Goal: Transaction & Acquisition: Subscribe to service/newsletter

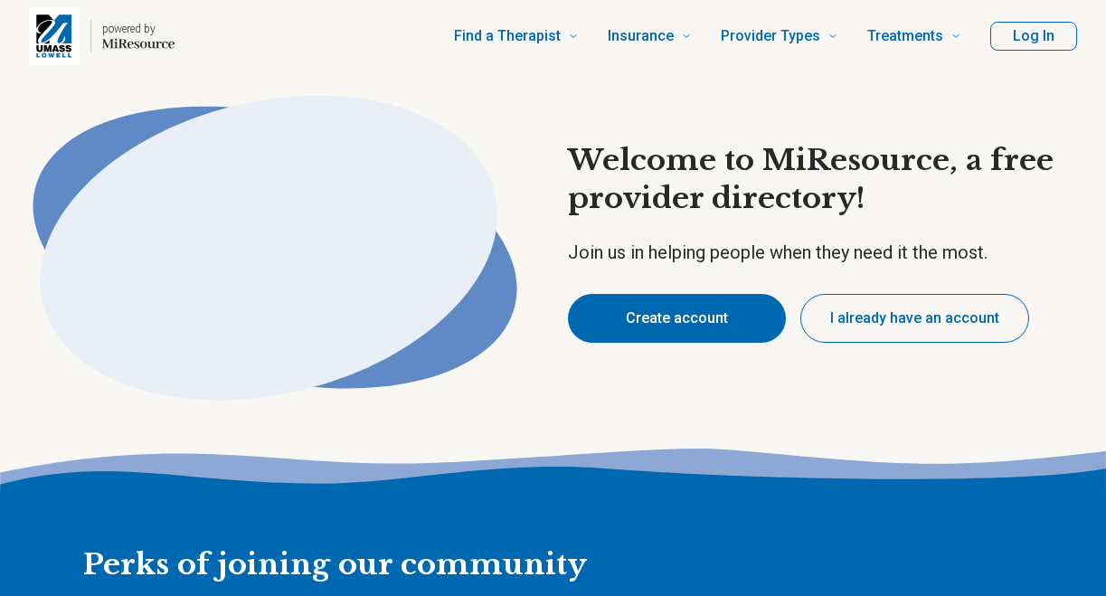
type textarea "*"
click at [869, 337] on button "I already have an account" at bounding box center [914, 318] width 229 height 49
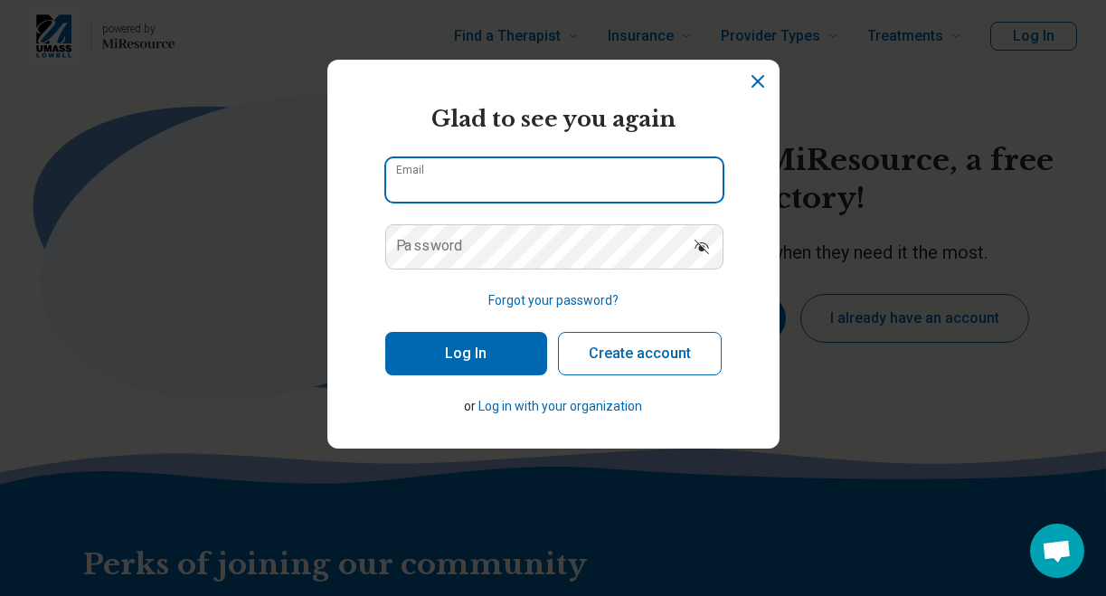
type input "**********"
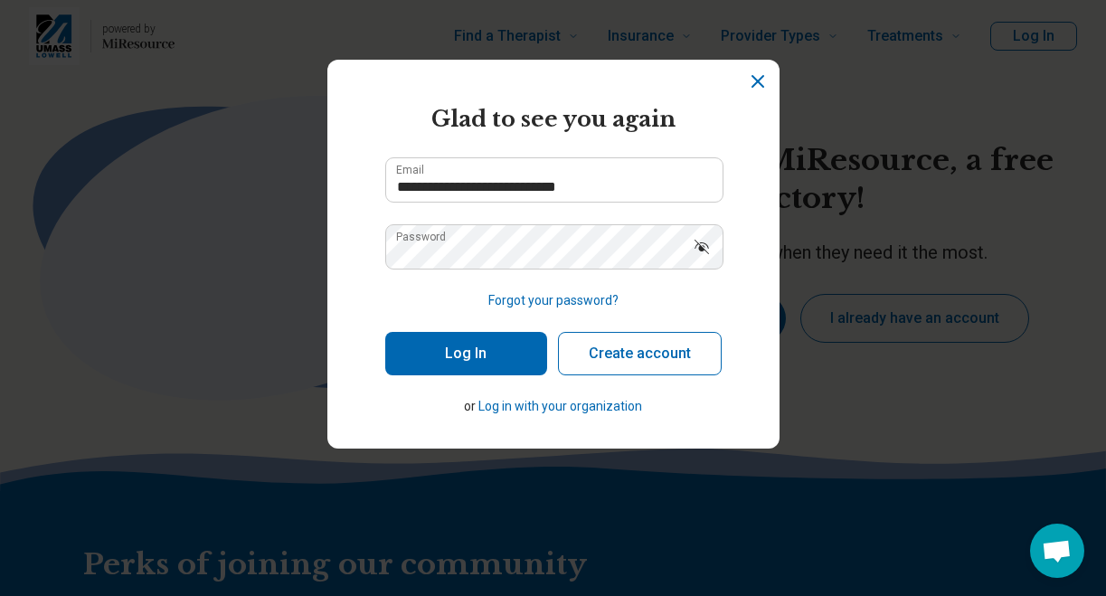
click at [448, 355] on button "Log In" at bounding box center [466, 353] width 162 height 43
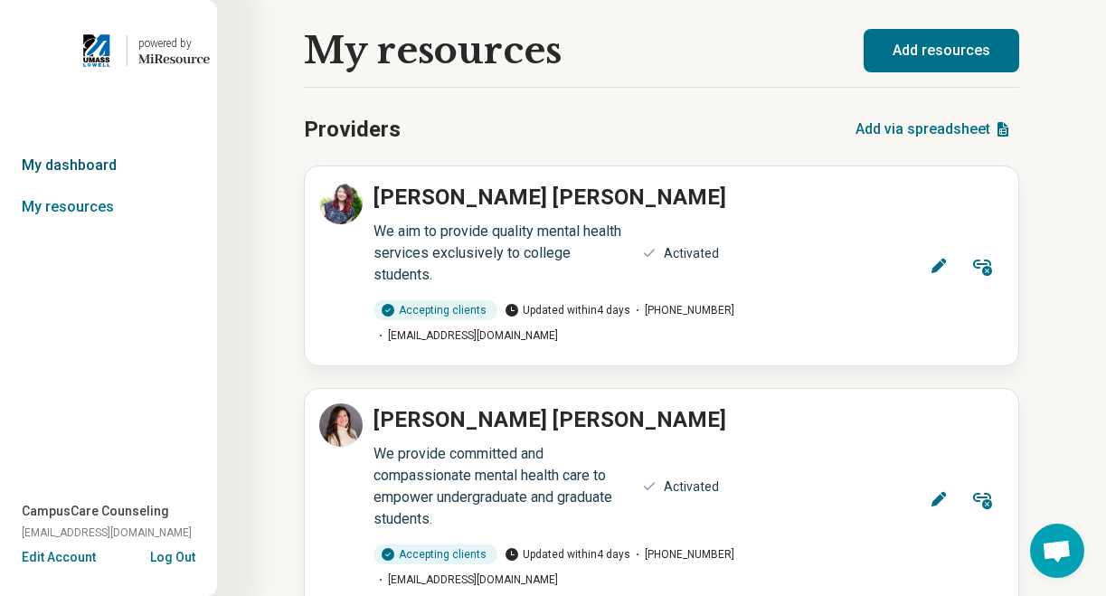
click at [68, 166] on link "My dashboard" at bounding box center [108, 166] width 217 height 42
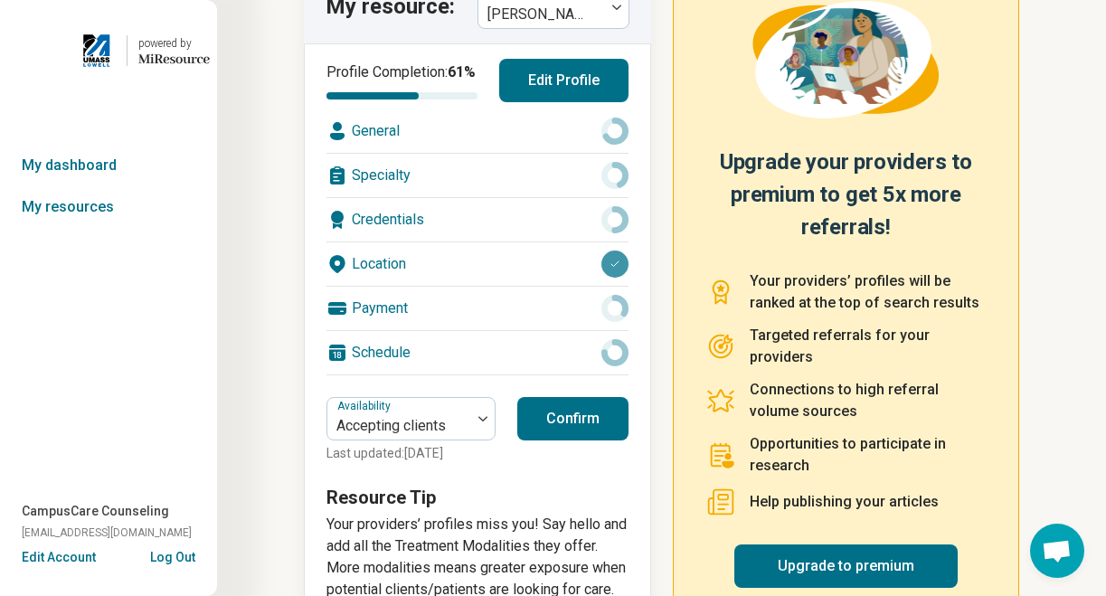
scroll to position [193, 0]
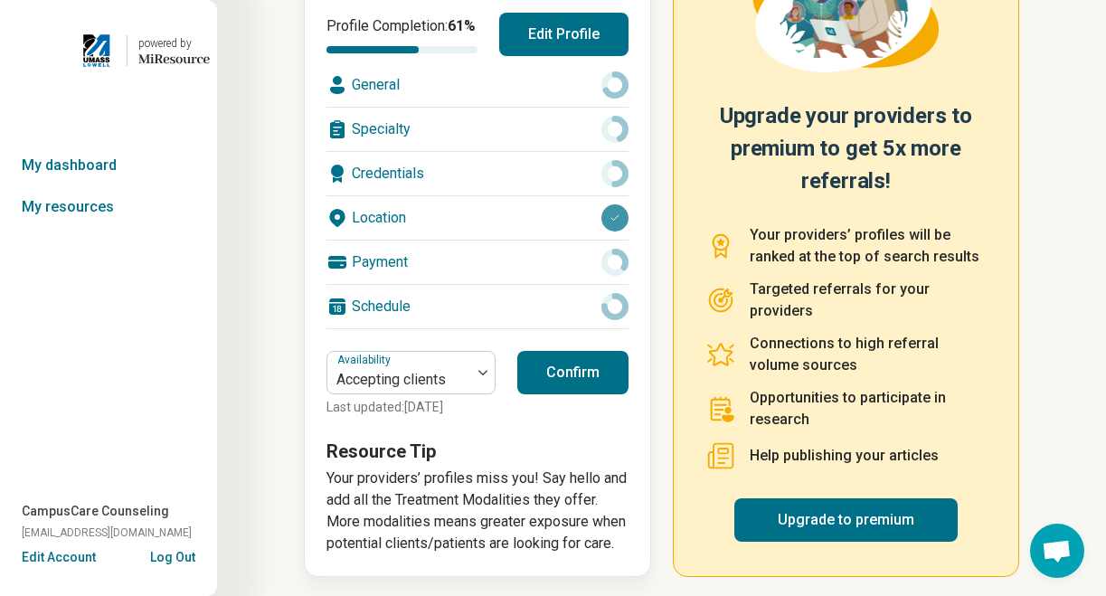
click at [603, 393] on button "Confirm" at bounding box center [572, 372] width 111 height 43
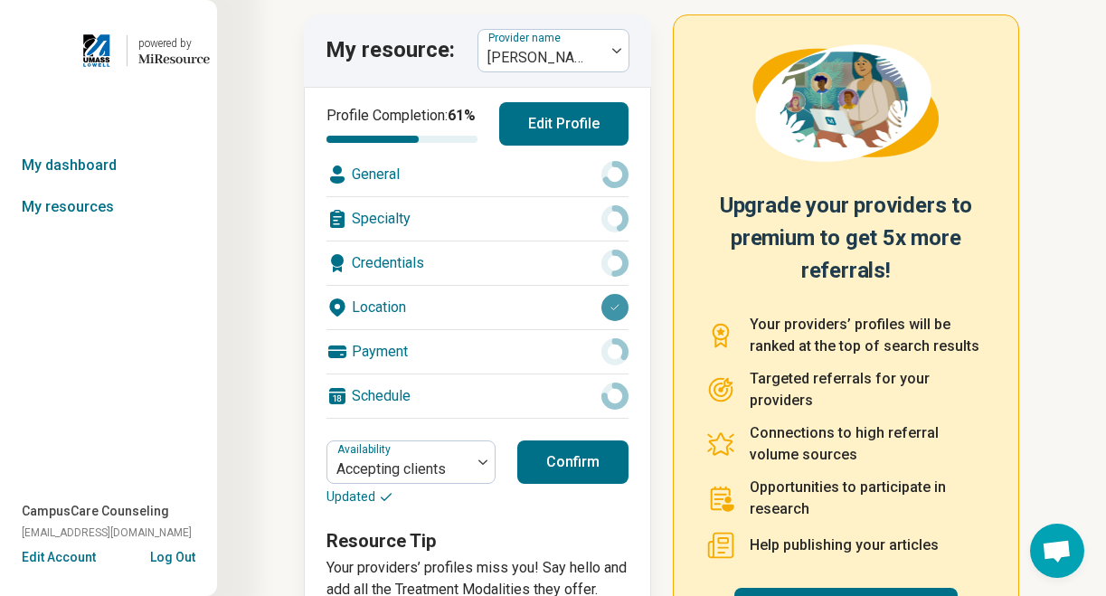
scroll to position [100, 0]
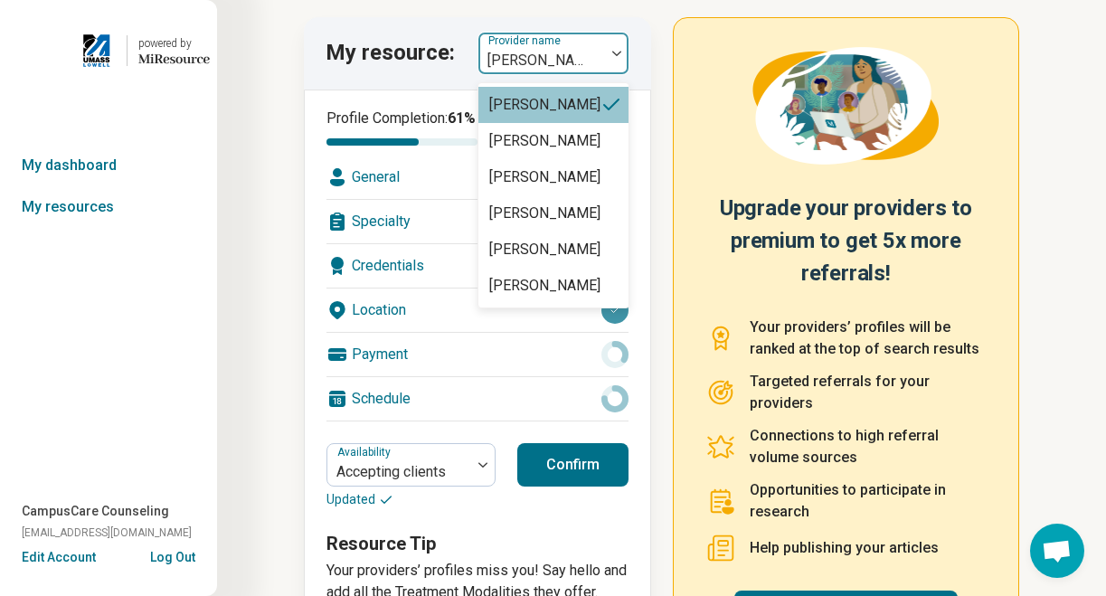
click at [605, 46] on div at bounding box center [617, 54] width 24 height 42
click at [552, 135] on div "Claudia Stuber" at bounding box center [544, 141] width 111 height 22
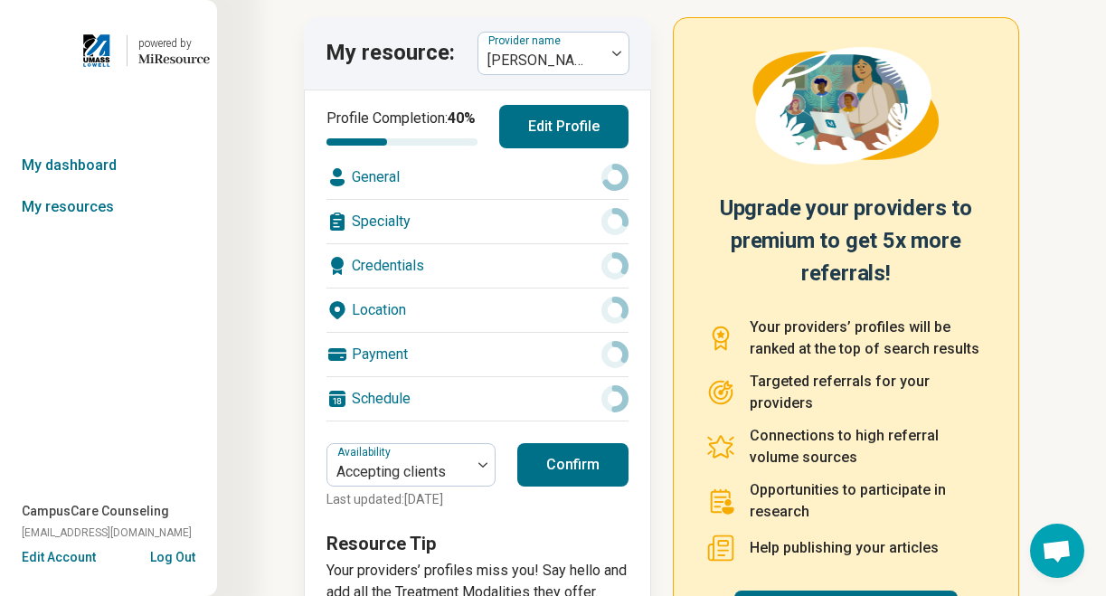
click at [579, 479] on button "Confirm" at bounding box center [572, 464] width 111 height 43
click at [601, 40] on div "Claudia Stuber" at bounding box center [541, 53] width 127 height 40
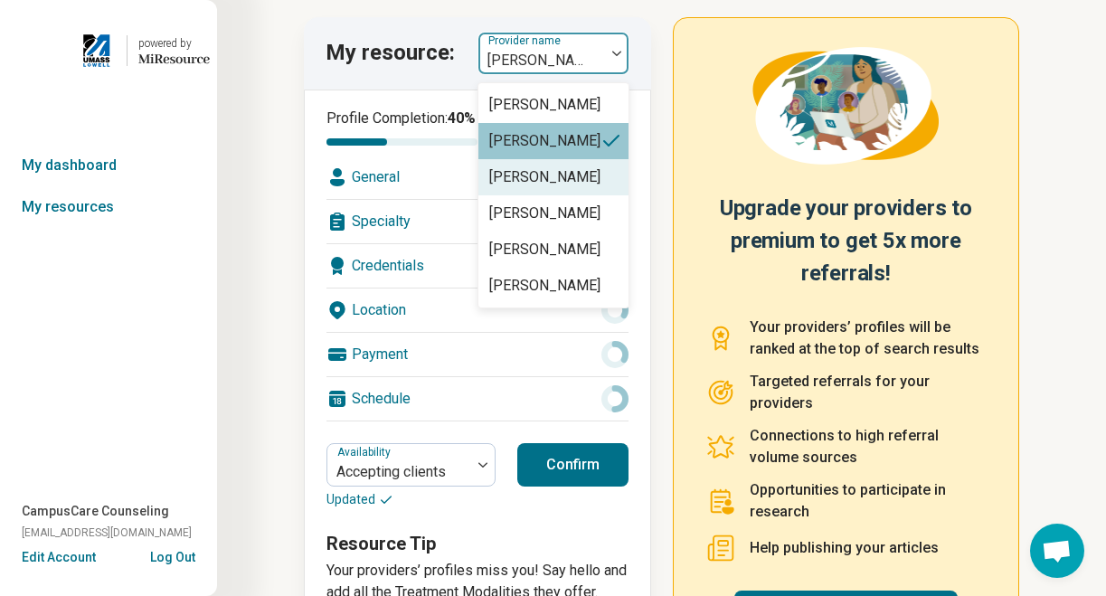
click at [547, 176] on div "Hunter D'Abundo" at bounding box center [544, 177] width 111 height 22
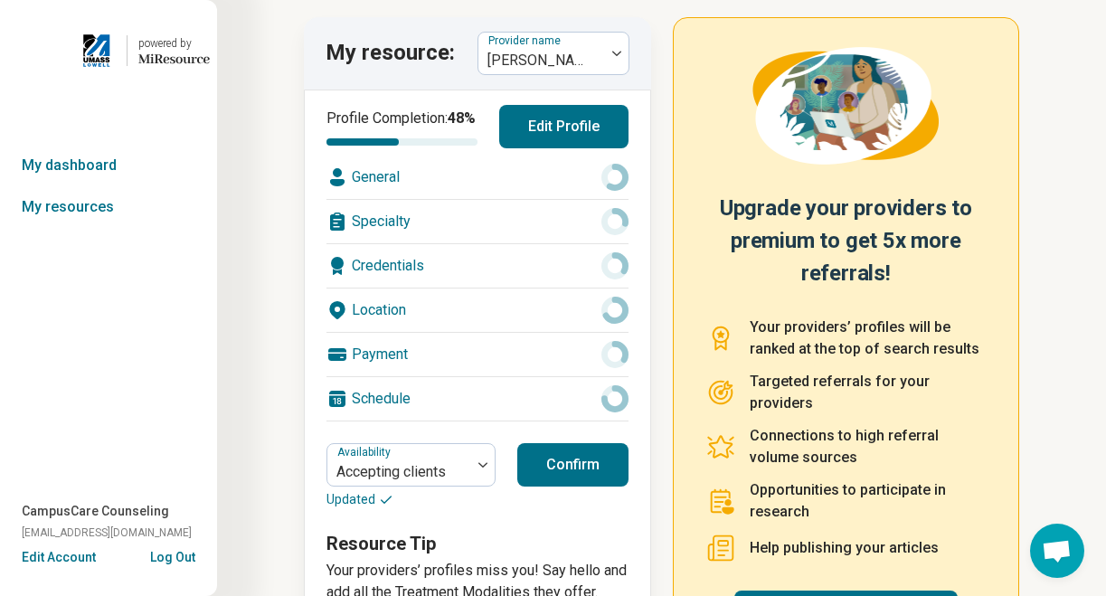
click at [576, 482] on button "Confirm" at bounding box center [572, 464] width 111 height 43
click at [606, 61] on div at bounding box center [617, 54] width 24 height 42
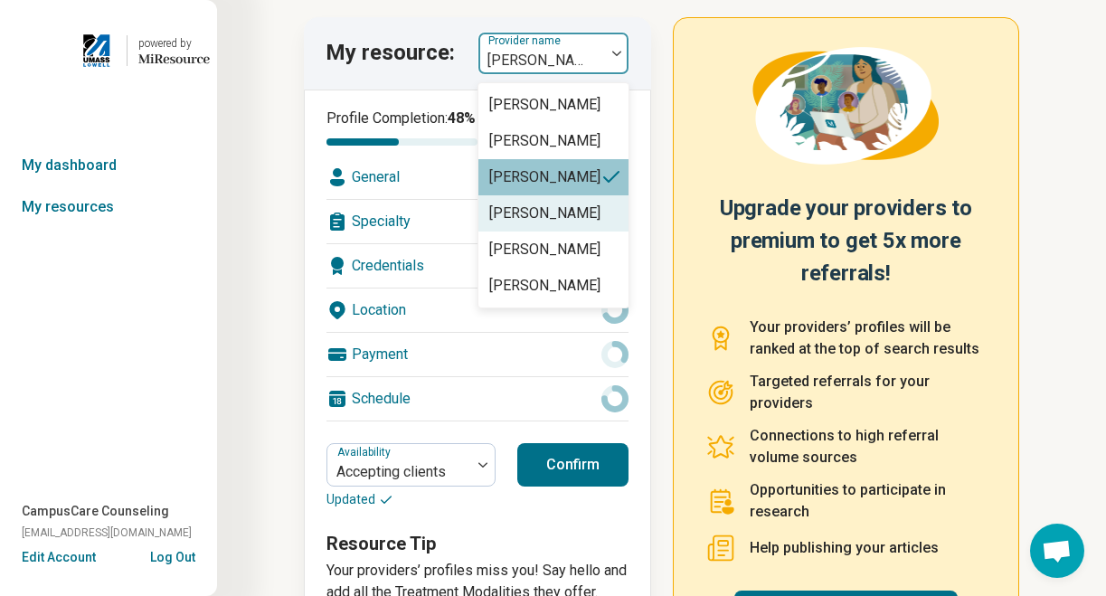
click at [535, 224] on div "Samantha Nardi" at bounding box center [544, 214] width 111 height 22
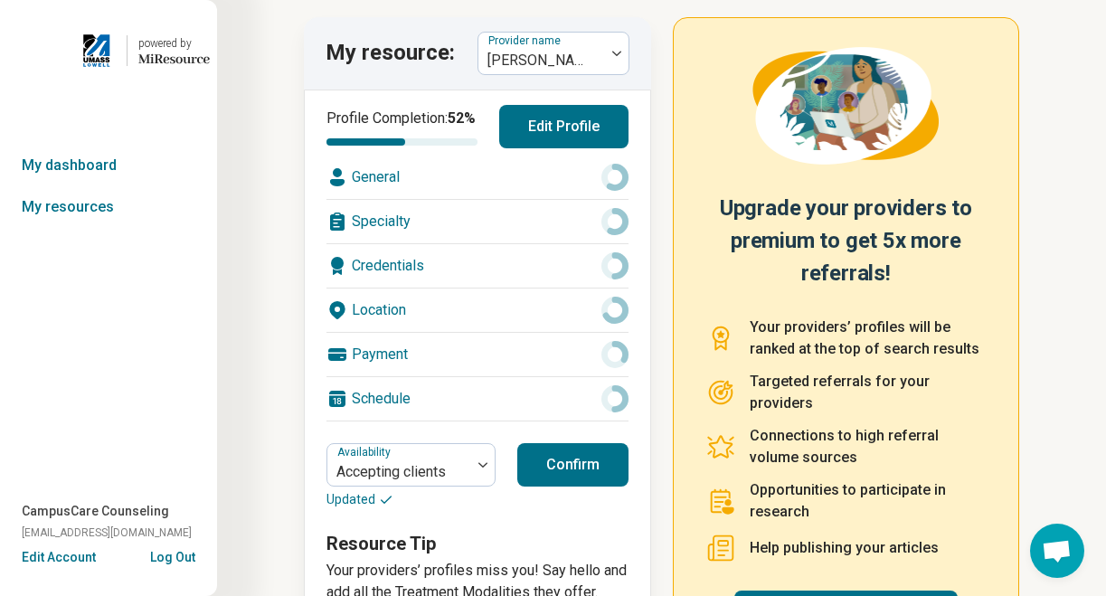
click at [563, 483] on button "Confirm" at bounding box center [572, 464] width 111 height 43
click at [602, 45] on div "Samantha Nardi" at bounding box center [541, 53] width 127 height 40
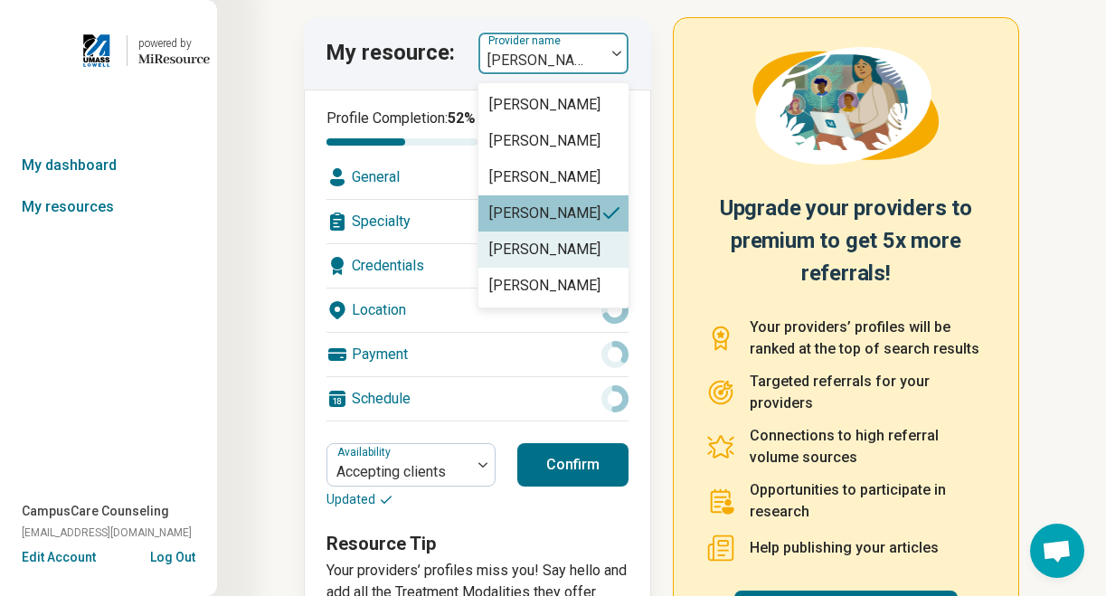
click at [540, 257] on div "Polly Merck" at bounding box center [544, 250] width 111 height 22
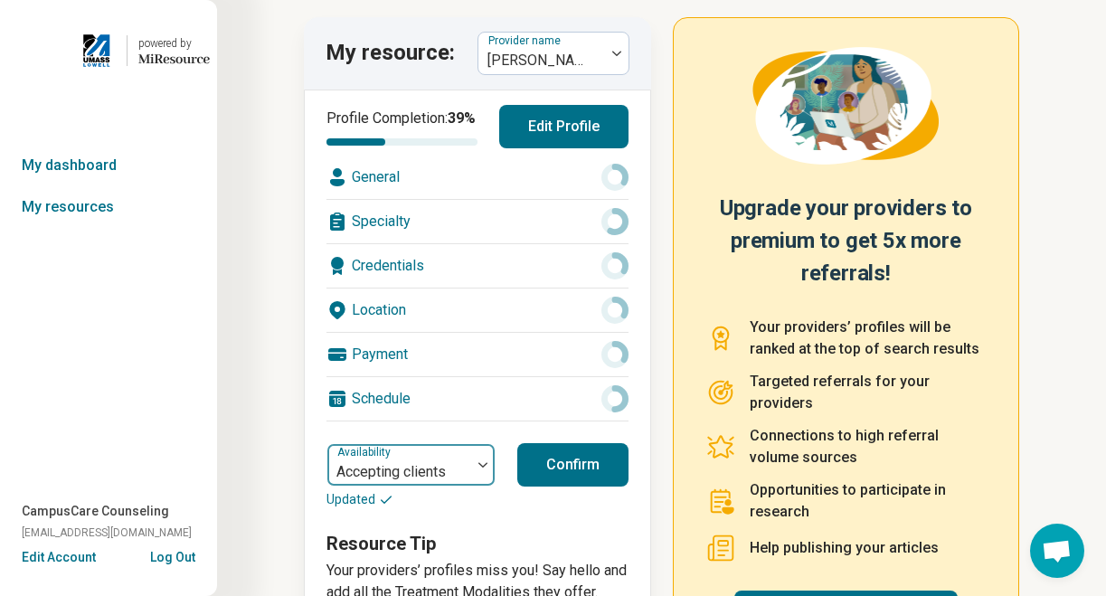
click at [453, 485] on div at bounding box center [399, 471] width 129 height 25
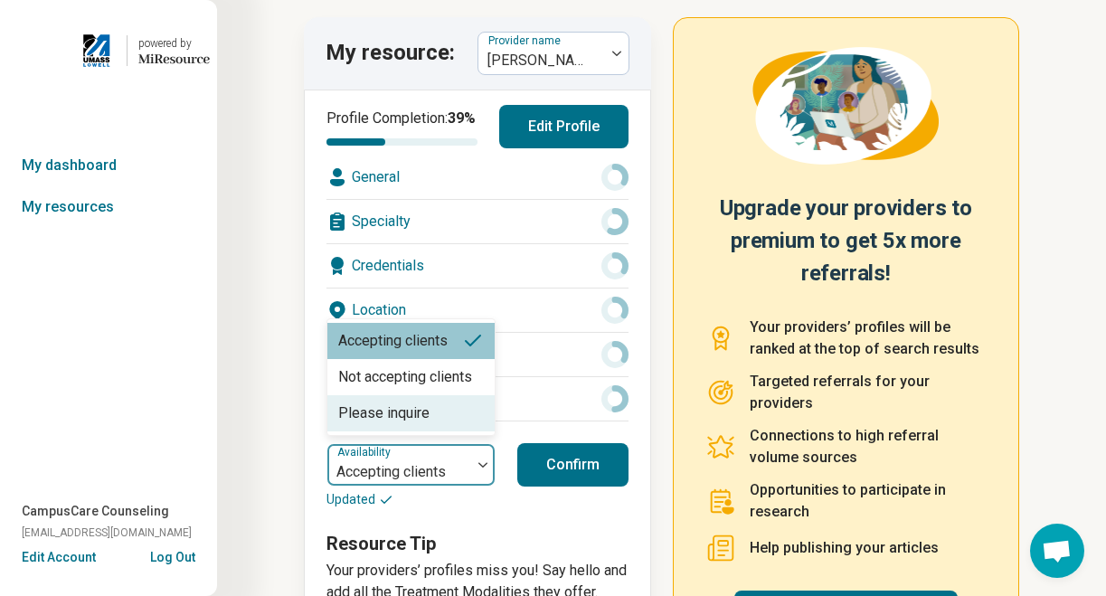
click at [428, 431] on div "Please inquire" at bounding box center [410, 413] width 167 height 36
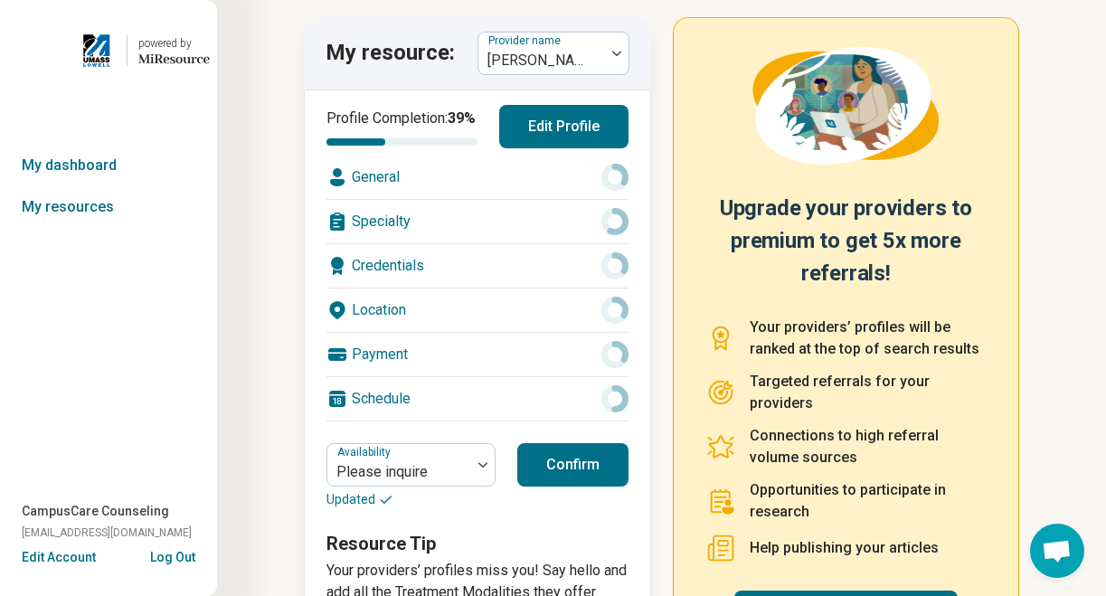
click at [548, 487] on button "Confirm" at bounding box center [572, 464] width 111 height 43
click at [577, 487] on button "Confirm" at bounding box center [572, 464] width 111 height 43
click at [603, 55] on div "Polly Merck" at bounding box center [541, 53] width 127 height 40
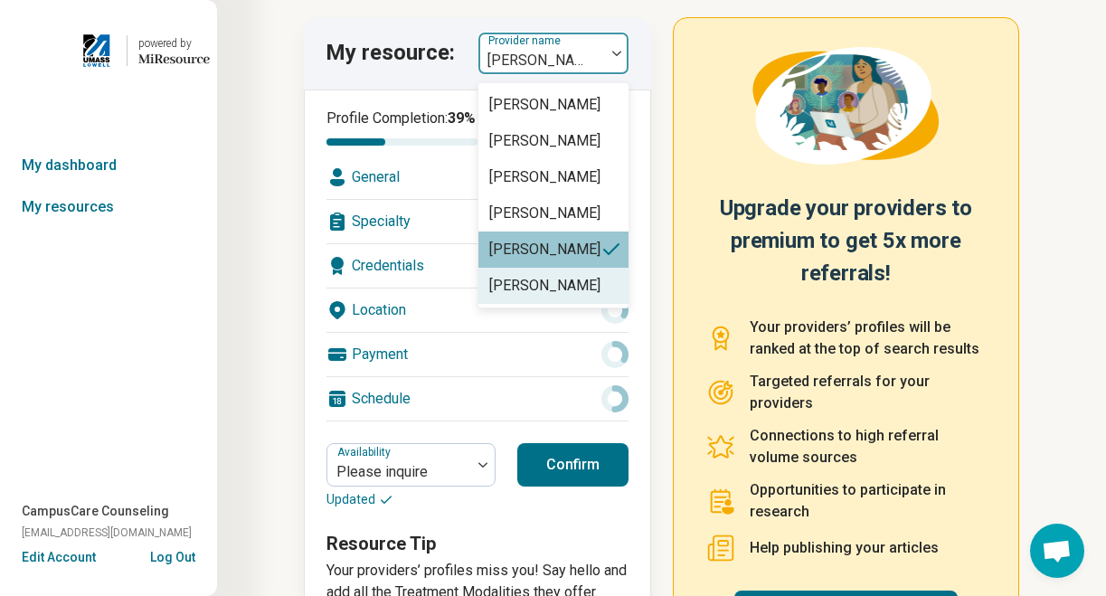
click at [517, 286] on div "Gary Huang" at bounding box center [544, 286] width 111 height 22
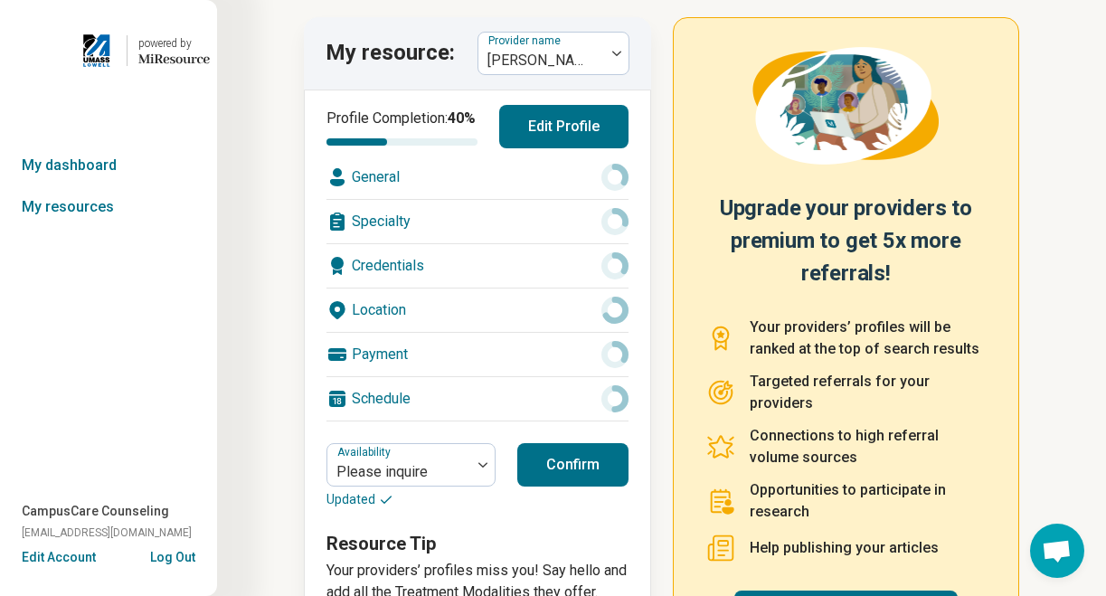
click at [565, 478] on button "Confirm" at bounding box center [572, 464] width 111 height 43
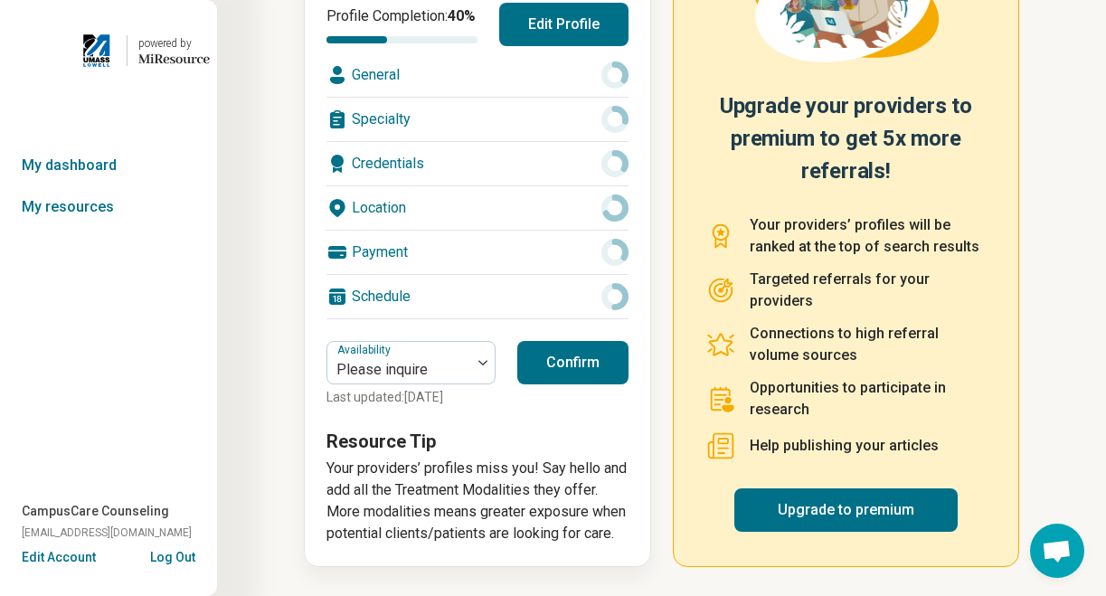
scroll to position [241, 0]
click at [827, 507] on link "Upgrade to premium" at bounding box center [845, 509] width 223 height 43
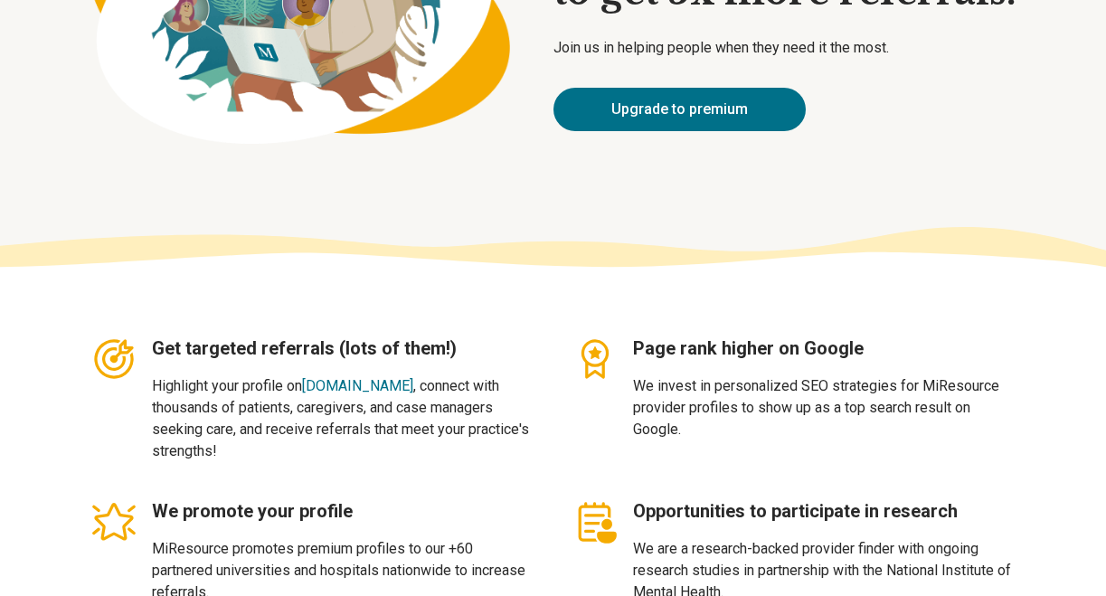
scroll to position [431, 0]
